Goal: Navigation & Orientation: Find specific page/section

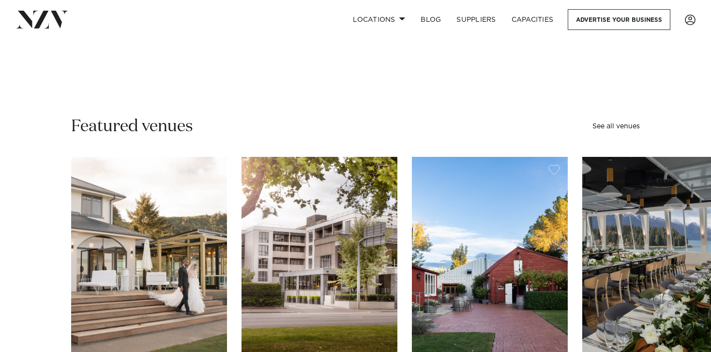
scroll to position [327, 0]
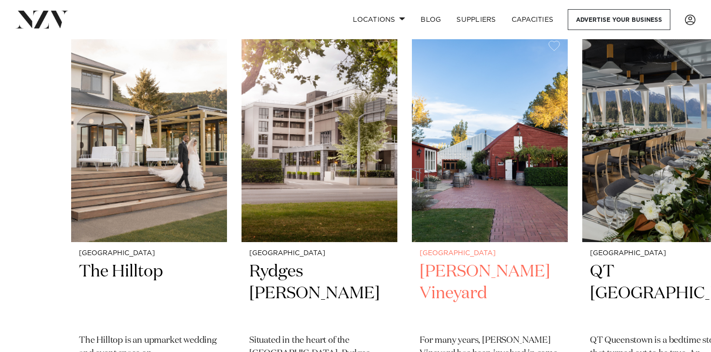
click at [509, 157] on img "3 / 48" at bounding box center [490, 137] width 156 height 209
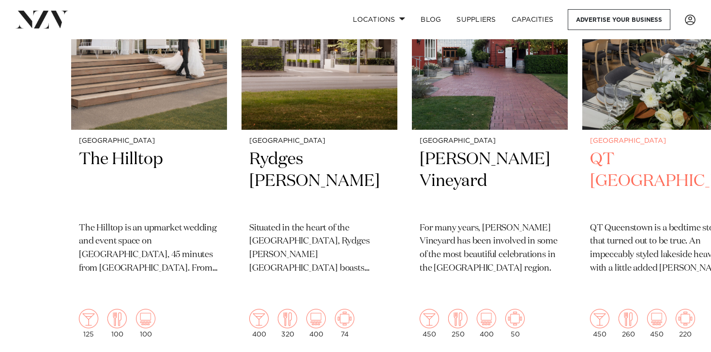
scroll to position [504, 0]
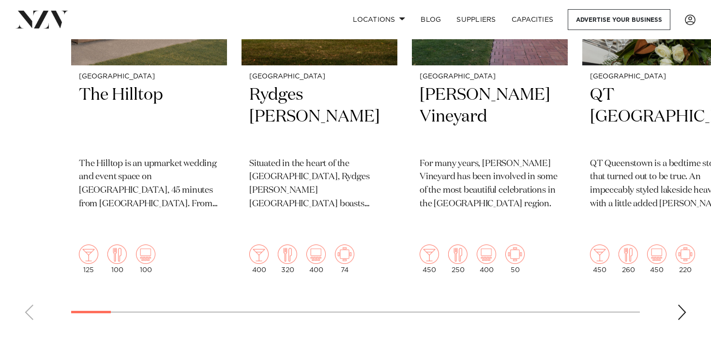
click at [683, 305] on div "Next slide" at bounding box center [683, 312] width 10 height 15
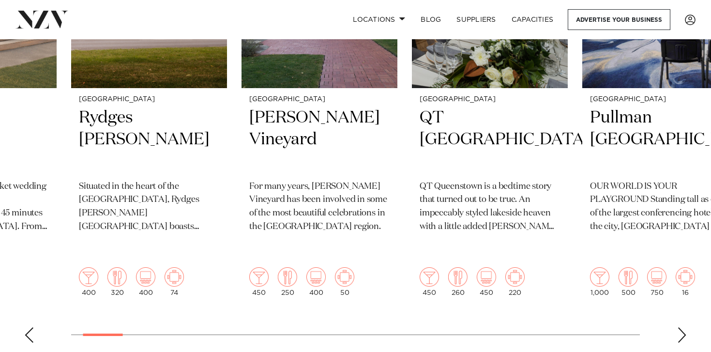
scroll to position [462, 0]
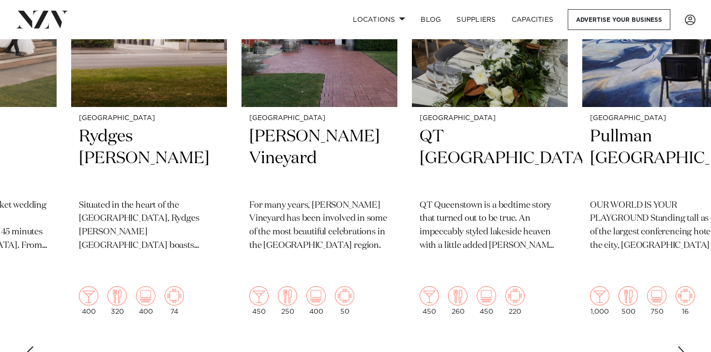
click at [680, 346] on div "Next slide" at bounding box center [683, 353] width 10 height 15
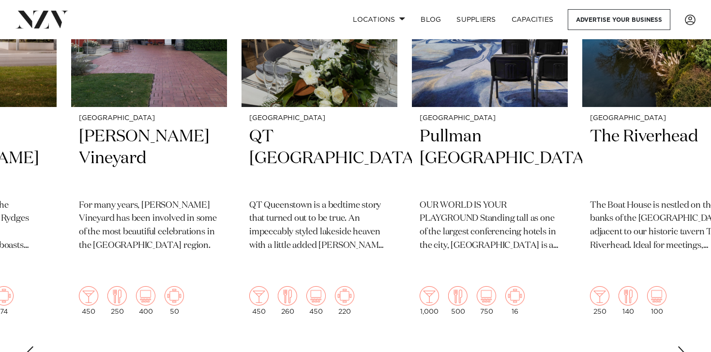
click at [680, 346] on div "Next slide" at bounding box center [683, 353] width 10 height 15
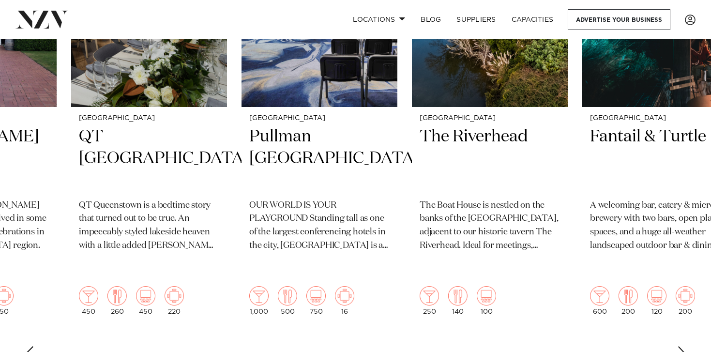
click at [680, 346] on div "Next slide" at bounding box center [683, 353] width 10 height 15
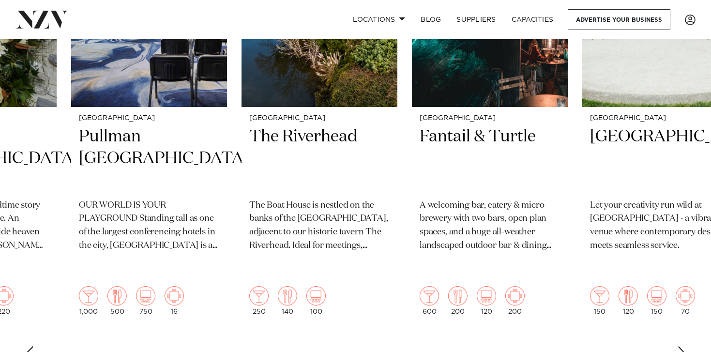
click at [680, 346] on div "Next slide" at bounding box center [683, 353] width 10 height 15
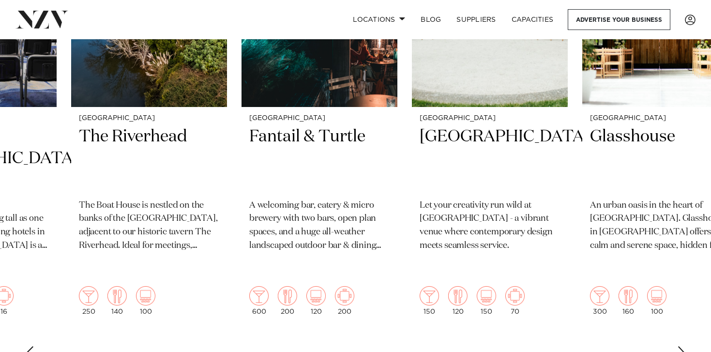
click at [680, 346] on div "Next slide" at bounding box center [683, 353] width 10 height 15
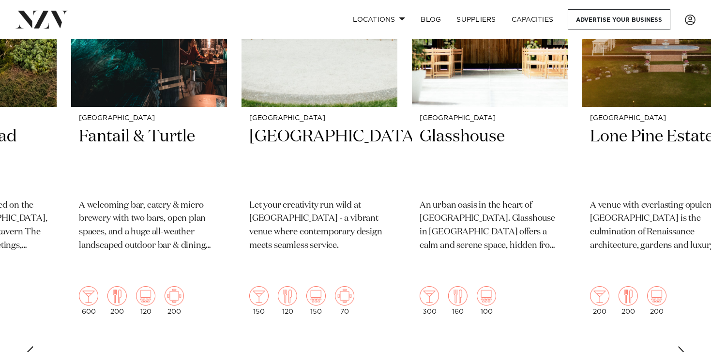
click at [680, 346] on div "Next slide" at bounding box center [683, 353] width 10 height 15
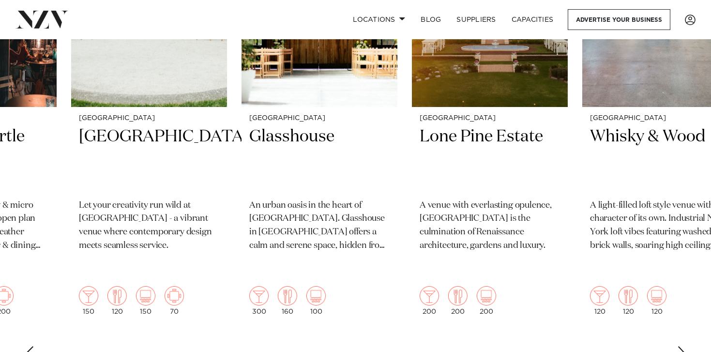
click at [680, 346] on div "Next slide" at bounding box center [683, 353] width 10 height 15
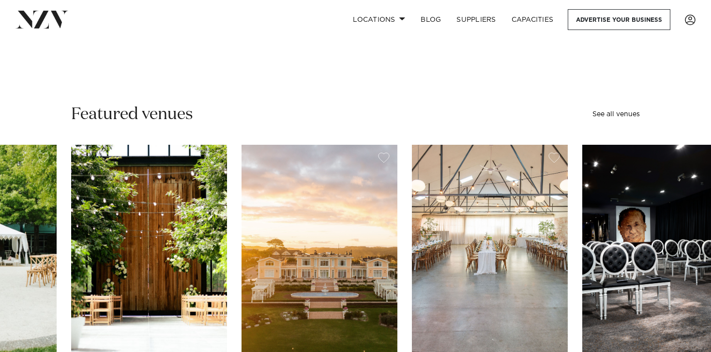
scroll to position [159, 0]
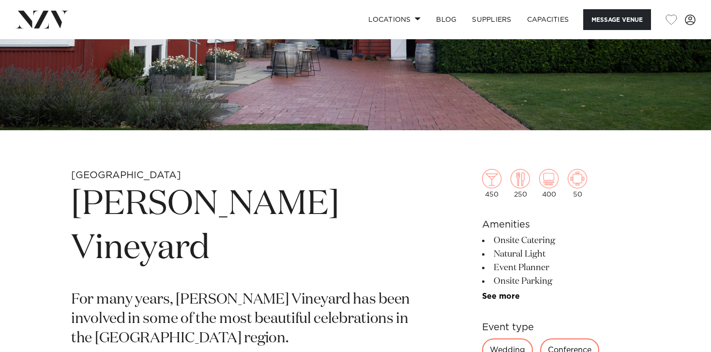
scroll to position [156, 0]
